Goal: Task Accomplishment & Management: Manage account settings

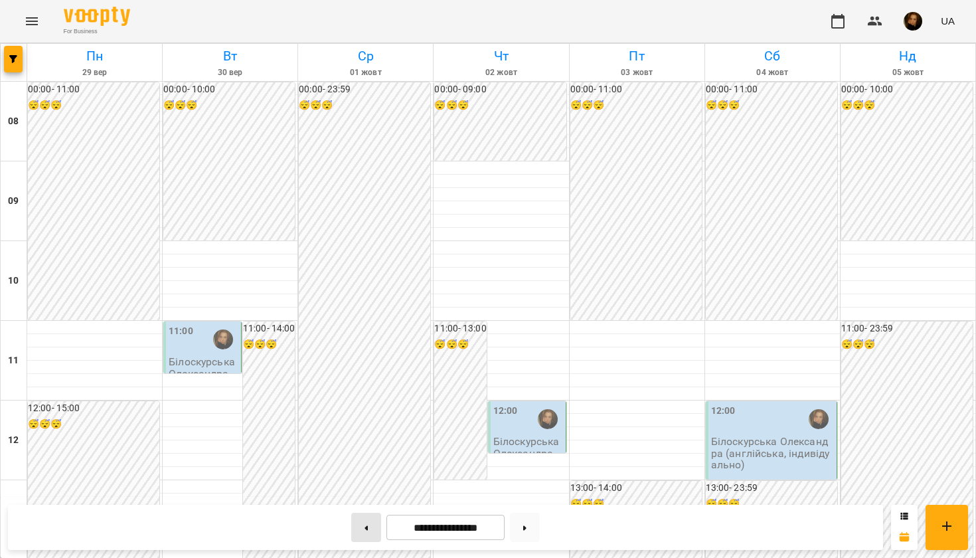
click at [374, 526] on button at bounding box center [366, 527] width 30 height 29
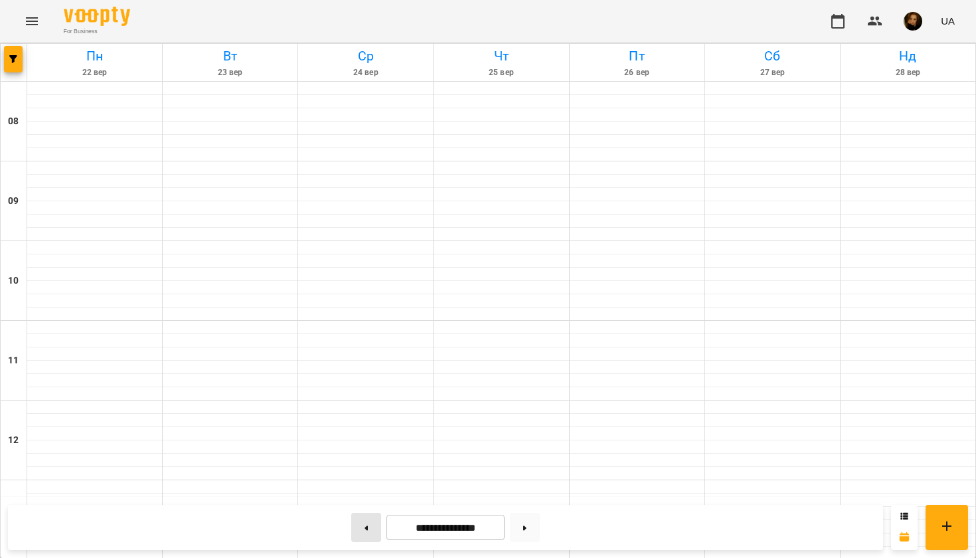
click at [374, 526] on button at bounding box center [366, 527] width 30 height 29
type input "**********"
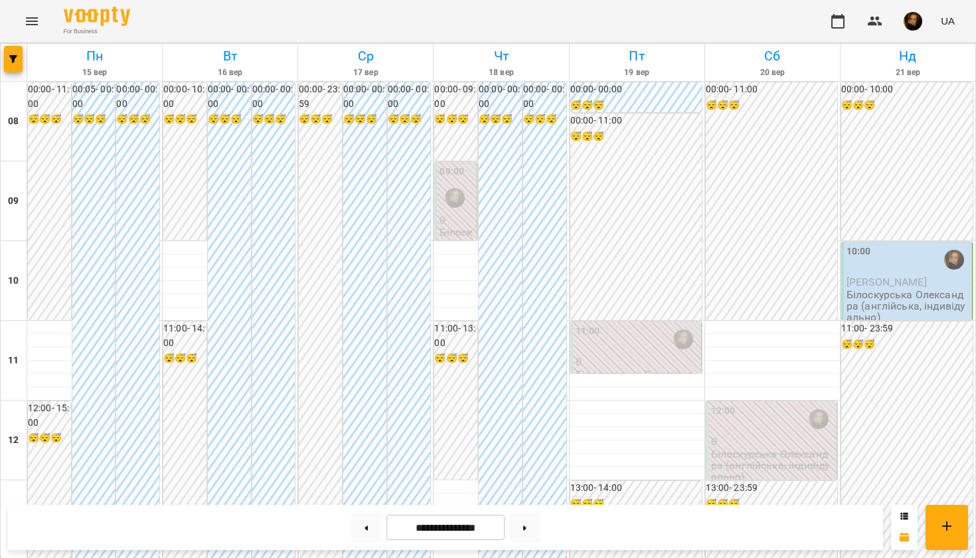
click at [875, 304] on p "Білоскурська Олександра (англійська, індивідуально)" at bounding box center [908, 306] width 123 height 35
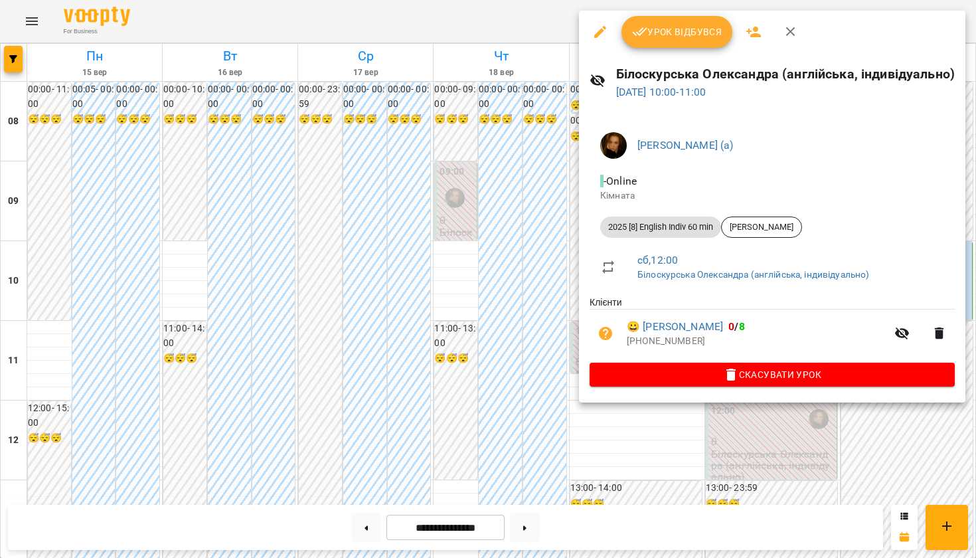
click at [682, 31] on span "Урок відбувся" at bounding box center [677, 32] width 90 height 16
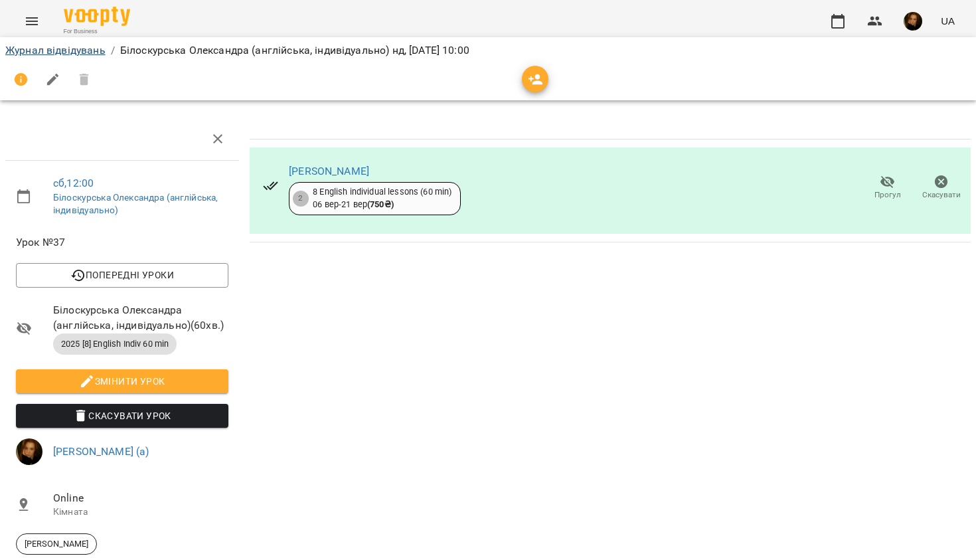
click at [52, 49] on link "Журнал відвідувань" at bounding box center [55, 50] width 100 height 13
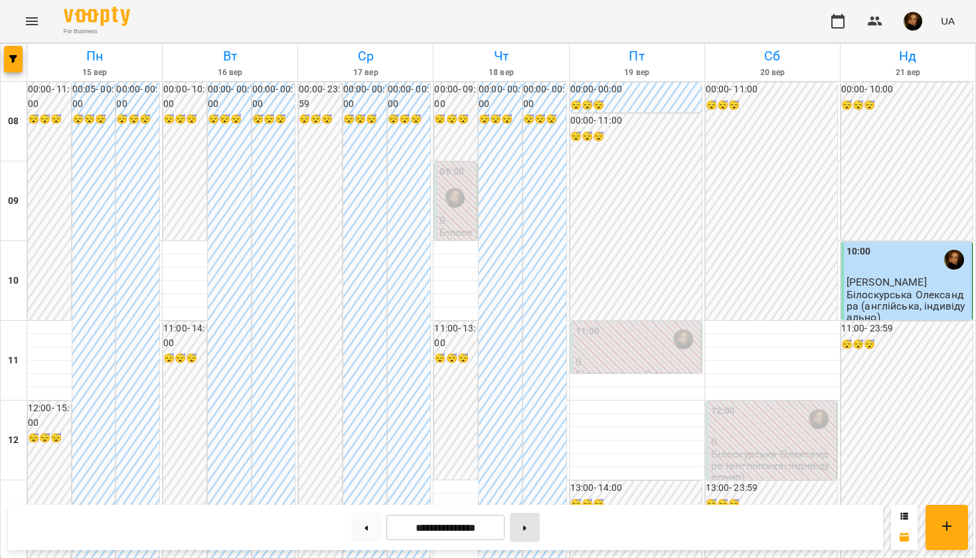
scroll to position [778, 0]
click at [533, 521] on button at bounding box center [525, 527] width 30 height 29
type input "**********"
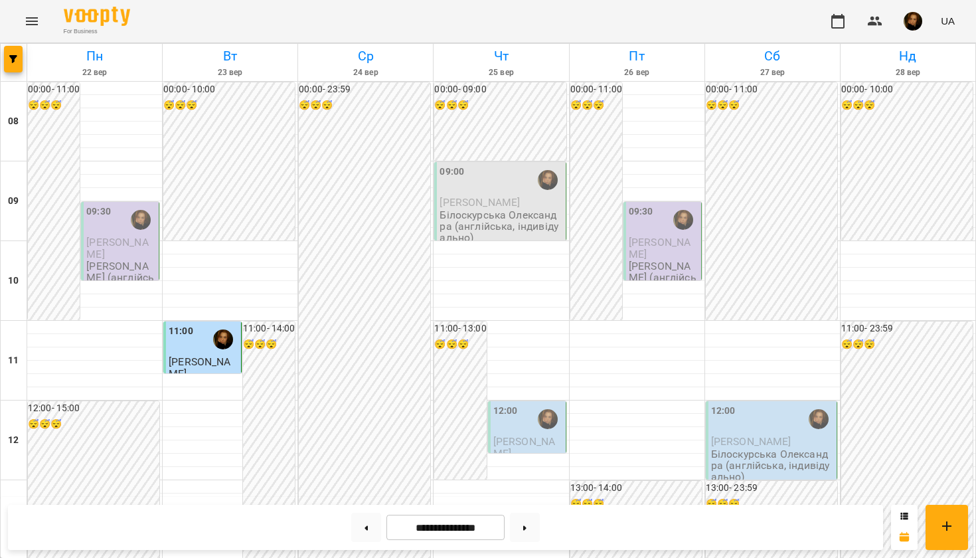
scroll to position [168, 0]
click at [203, 355] on span "[PERSON_NAME]" at bounding box center [200, 367] width 62 height 24
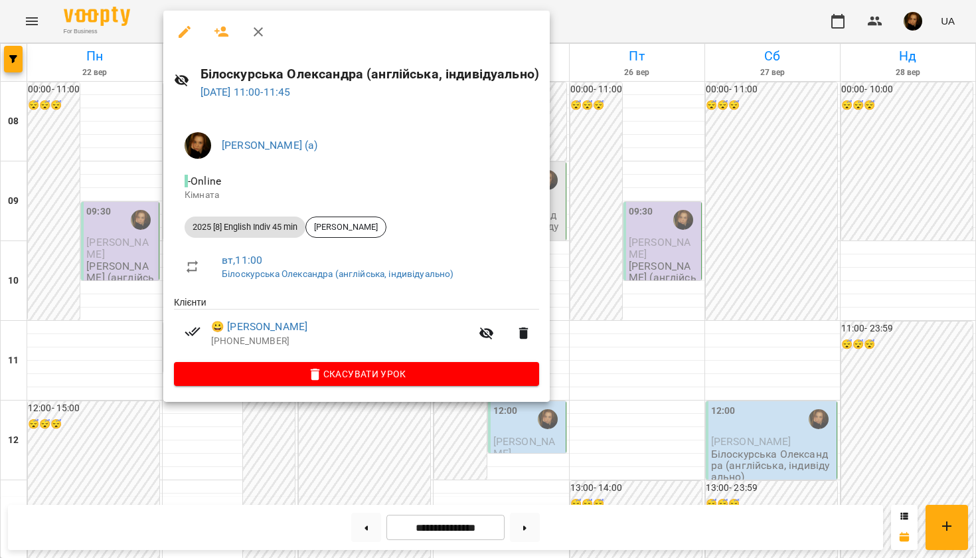
click at [589, 187] on div at bounding box center [488, 279] width 976 height 558
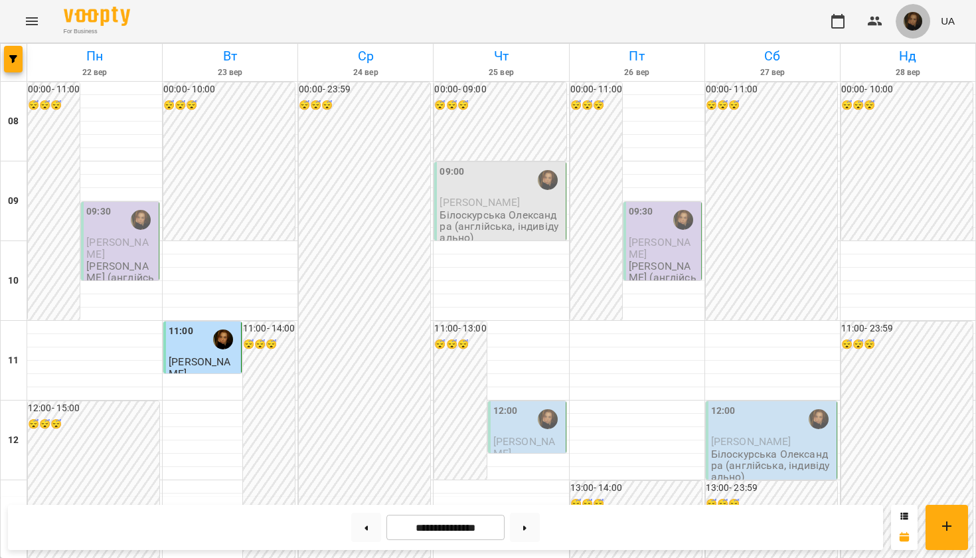
click at [909, 17] on img "button" at bounding box center [913, 21] width 19 height 19
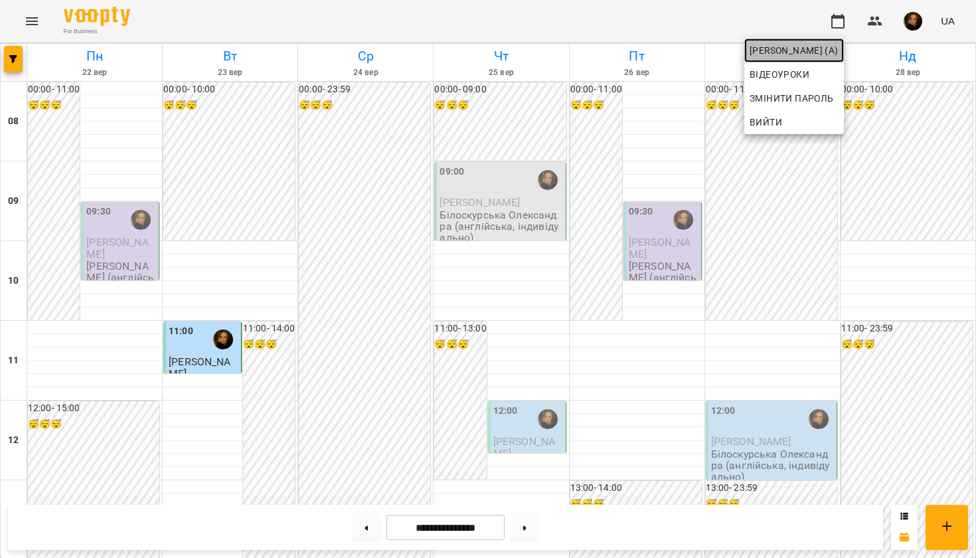
click at [839, 50] on span "[PERSON_NAME] (а)" at bounding box center [794, 50] width 89 height 16
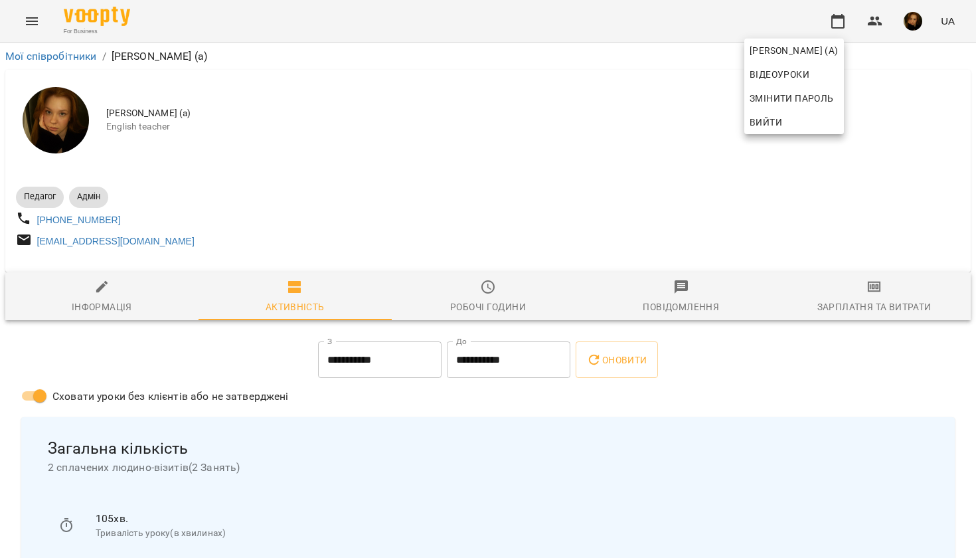
click at [825, 307] on div at bounding box center [488, 279] width 976 height 558
click at [853, 305] on div "Зарплатня та Витрати" at bounding box center [874, 307] width 114 height 16
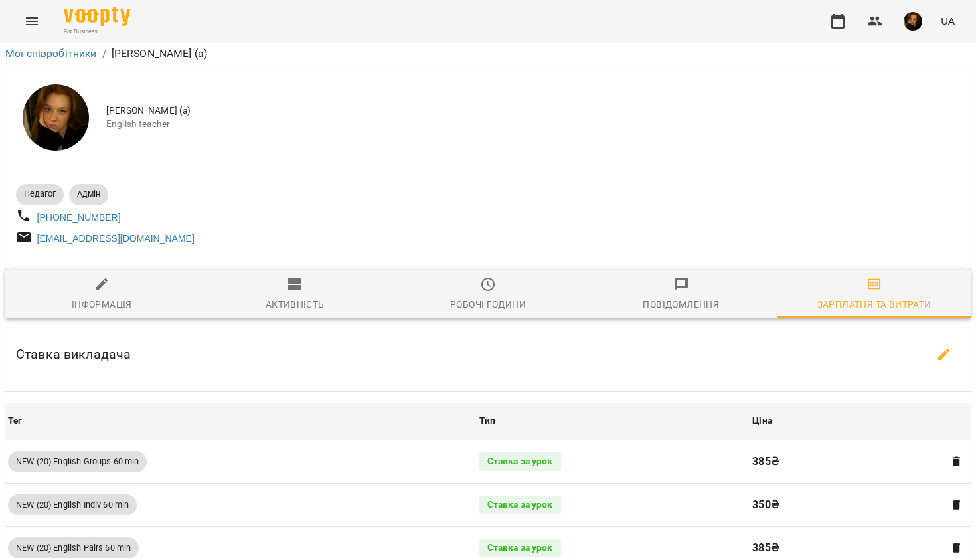
scroll to position [1031, 0]
